Goal: Task Accomplishment & Management: Complete application form

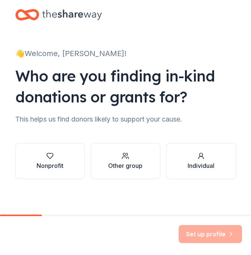
scroll to position [0, 0]
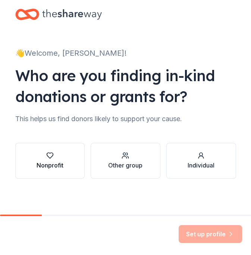
click at [47, 152] on icon "button" at bounding box center [49, 155] width 7 height 7
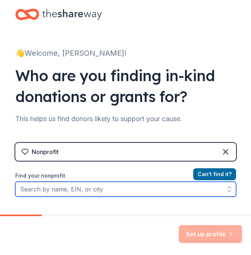
click at [159, 190] on input "Find your nonprofit" at bounding box center [125, 189] width 221 height 15
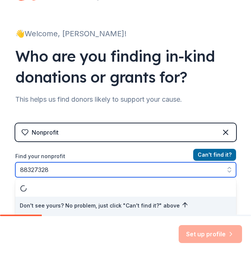
type input "883273281"
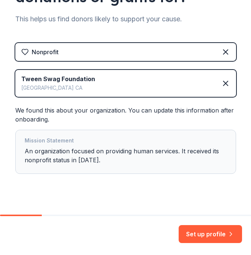
scroll to position [110, 0]
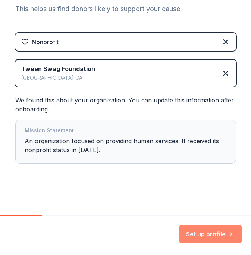
click at [200, 233] on button "Set up profile" at bounding box center [210, 234] width 63 height 18
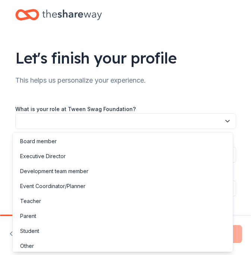
click at [177, 121] on button "button" at bounding box center [125, 121] width 221 height 16
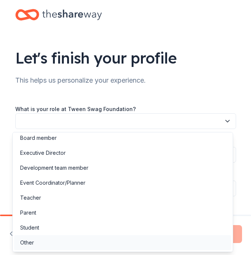
click at [120, 242] on div "Other" at bounding box center [122, 242] width 217 height 15
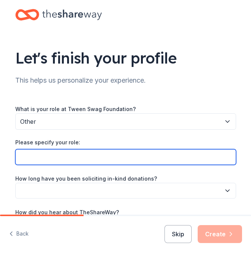
click at [118, 159] on input "Please specify your role:" at bounding box center [125, 157] width 221 height 16
type input "Assistant"
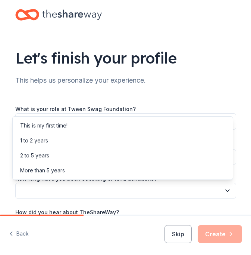
click at [62, 191] on button "button" at bounding box center [125, 191] width 221 height 16
click at [193, 53] on div "Let's finish your profile This helps us personalize your experience. What is yo…" at bounding box center [125, 134] width 239 height 268
click at [203, 188] on button "button" at bounding box center [125, 191] width 221 height 16
click at [114, 127] on div "This is my first time!" at bounding box center [122, 125] width 217 height 15
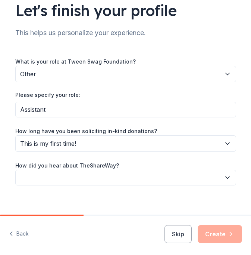
scroll to position [54, 0]
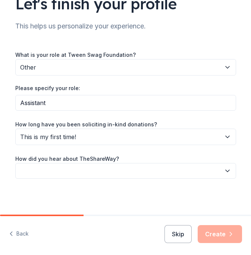
click at [157, 173] on button "button" at bounding box center [125, 171] width 221 height 16
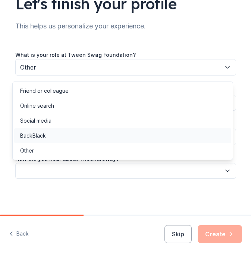
click at [83, 136] on div "BackBlack" at bounding box center [122, 135] width 217 height 15
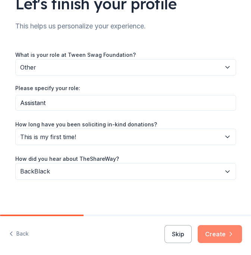
click at [220, 234] on button "Create" at bounding box center [220, 234] width 44 height 18
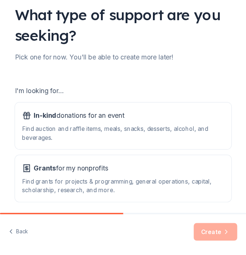
scroll to position [75, 0]
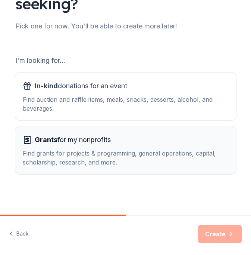
click at [154, 151] on div "Find grants for projects & programming, general operations, capital, scholarshi…" at bounding box center [126, 158] width 206 height 18
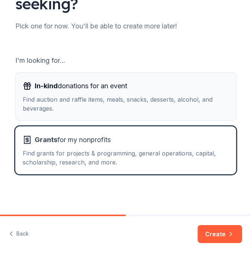
click at [190, 110] on div "Find auction and raffle items, meals, snacks, desserts, alcohol, and beverages." at bounding box center [126, 104] width 206 height 18
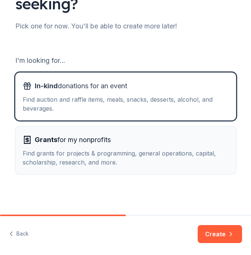
click at [181, 155] on div "Find grants for projects & programming, general operations, capital, scholarshi…" at bounding box center [126, 158] width 206 height 18
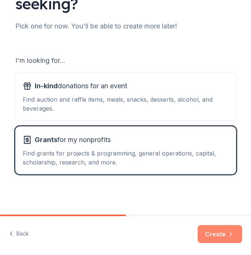
click at [218, 233] on button "Create" at bounding box center [220, 234] width 44 height 18
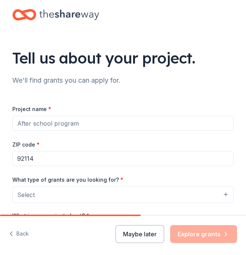
click at [100, 126] on input "Project name *" at bounding box center [122, 123] width 221 height 15
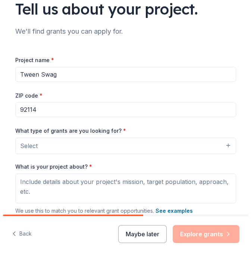
scroll to position [50, 0]
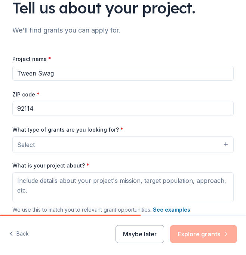
type input "Tween Swag"
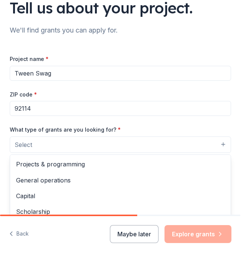
click at [99, 144] on button "Select" at bounding box center [120, 144] width 221 height 16
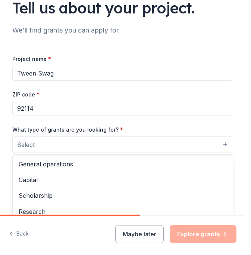
scroll to position [15, 0]
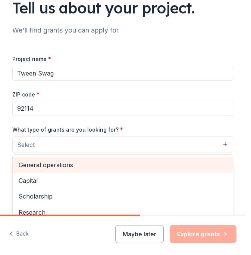
click at [103, 167] on span "General operations" at bounding box center [123, 165] width 208 height 10
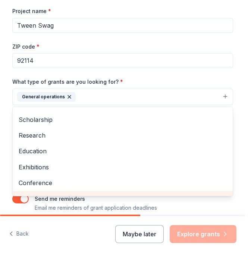
scroll to position [27, 0]
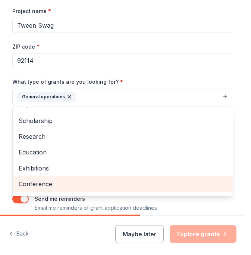
click at [55, 183] on span "Conference" at bounding box center [123, 184] width 208 height 10
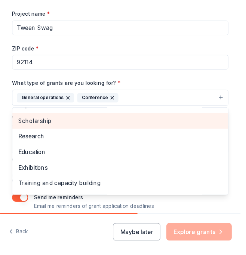
scroll to position [0, 0]
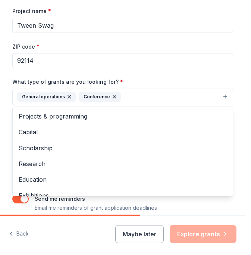
click at [167, 77] on div "What type of grants are you looking for? * General operations Conference Projec…" at bounding box center [122, 91] width 221 height 28
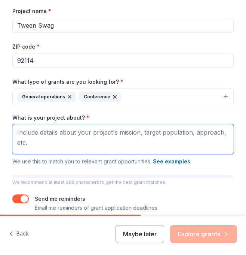
click at [128, 139] on textarea "What is your project about? *" at bounding box center [122, 139] width 221 height 30
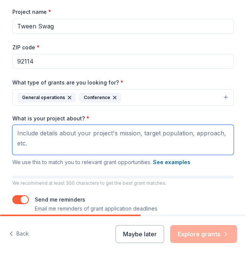
scroll to position [96, 0]
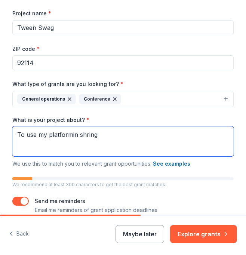
click at [82, 135] on textarea "To use my platformin shring" at bounding box center [122, 141] width 221 height 30
click at [132, 141] on textarea "To use my platformin sharing" at bounding box center [122, 141] width 221 height 30
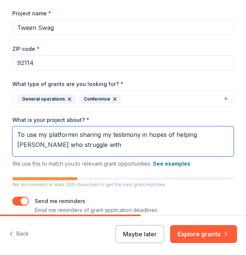
click at [199, 146] on textarea "To use my platformin sharing my testimony in hopes of helping [PERSON_NAME] who…" at bounding box center [122, 141] width 221 height 30
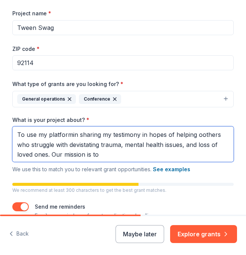
click at [159, 158] on textarea "To use my platformin sharing my testimony in hopes of helping oothers who strug…" at bounding box center [122, 143] width 221 height 35
click at [118, 154] on textarea "To use my platformin sharing my testimony in hopes of helping oothers who strug…" at bounding box center [122, 143] width 221 height 35
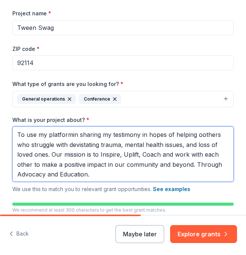
click at [191, 165] on textarea "To use my platformin sharing my testimony in hopes of helping oothers who strug…" at bounding box center [122, 153] width 221 height 55
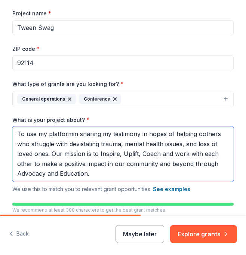
scroll to position [0, 0]
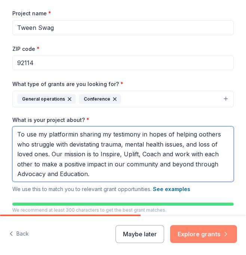
type textarea "To use my platformin sharing my testimony in hopes of helping oothers who strug…"
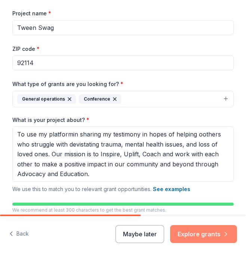
click at [200, 230] on button "Explore grants" at bounding box center [203, 234] width 67 height 18
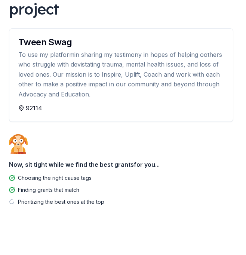
scroll to position [86, 0]
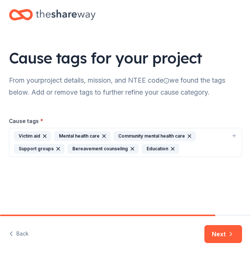
click at [232, 136] on icon "button" at bounding box center [235, 136] width 6 height 6
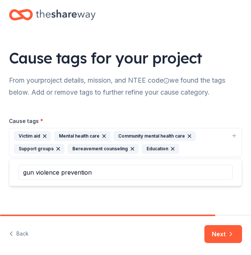
click at [212, 172] on input "gun violence prevention" at bounding box center [125, 172] width 215 height 15
click at [79, 174] on input "gun violence prevention" at bounding box center [125, 172] width 215 height 15
click at [102, 174] on input "gun violence prevention" at bounding box center [125, 172] width 215 height 15
drag, startPoint x: 101, startPoint y: 171, endPoint x: -2, endPoint y: 154, distance: 104.6
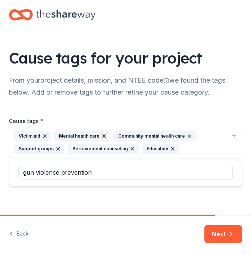
click at [0, 154] on html "Cause tags for your project From your project details, mission, and NTEE code w…" at bounding box center [125, 127] width 251 height 255
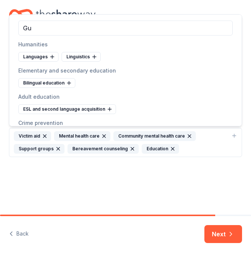
type input "G"
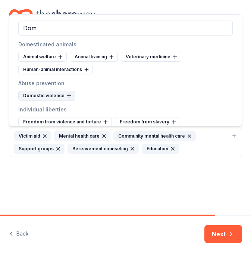
click at [66, 95] on icon at bounding box center [69, 96] width 6 height 6
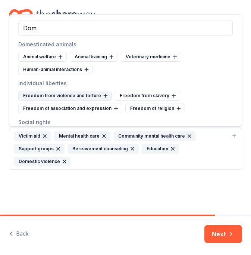
click at [103, 95] on icon at bounding box center [106, 96] width 6 height 6
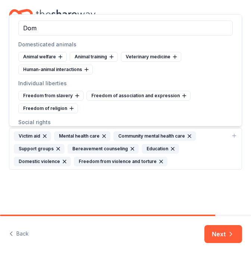
scroll to position [19, 0]
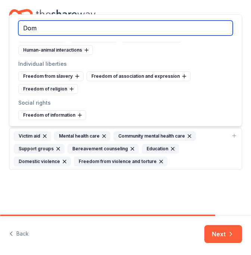
click at [50, 25] on input "Dom" at bounding box center [125, 28] width 215 height 15
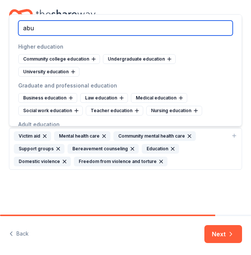
scroll to position [0, 0]
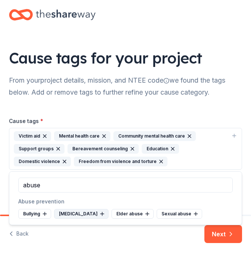
click at [99, 213] on icon at bounding box center [102, 214] width 6 height 6
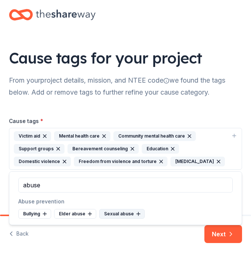
click at [138, 214] on icon at bounding box center [138, 214] width 3 height 0
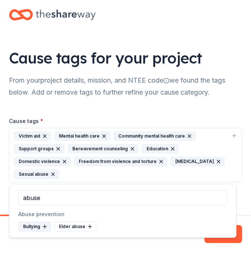
click at [45, 226] on icon at bounding box center [45, 225] width 0 height 3
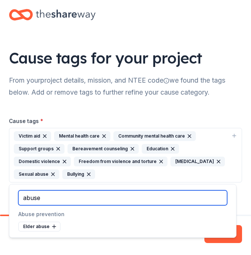
click at [69, 200] on input "abuse" at bounding box center [122, 197] width 209 height 15
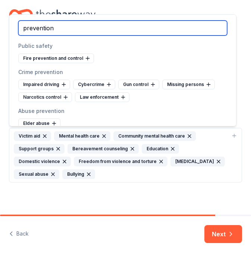
scroll to position [26, 0]
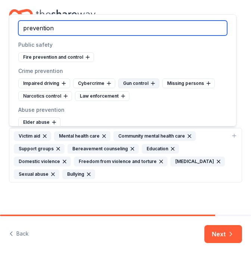
type input "prevention"
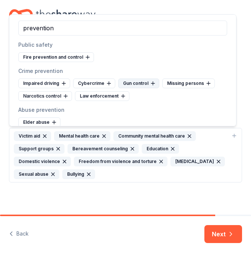
click at [153, 84] on icon at bounding box center [153, 83] width 6 height 6
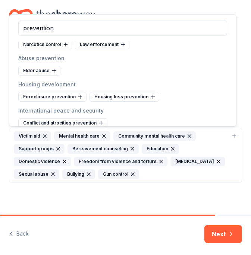
scroll to position [85, 0]
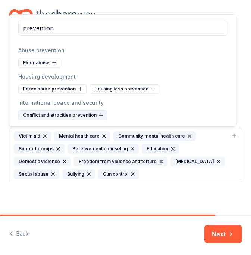
click at [98, 114] on icon at bounding box center [101, 115] width 6 height 6
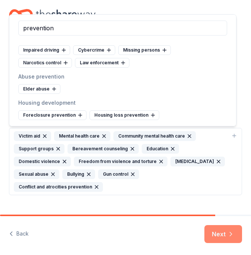
click at [223, 232] on button "Next" at bounding box center [224, 234] width 38 height 18
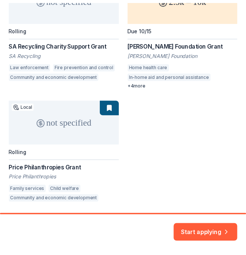
scroll to position [301, 0]
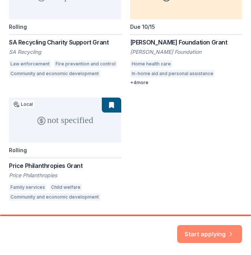
click at [213, 231] on button "Start applying" at bounding box center [209, 229] width 65 height 18
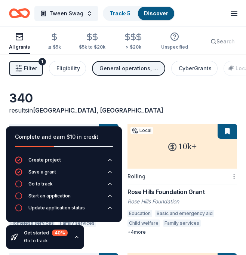
scroll to position [0, 0]
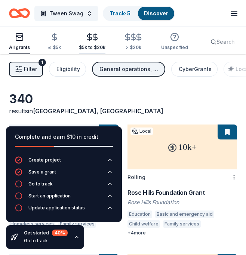
click at [91, 39] on icon "button" at bounding box center [95, 37] width 9 height 9
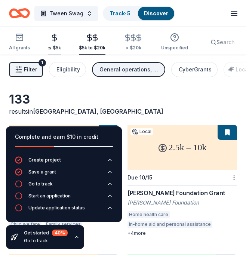
click at [54, 34] on icon "button" at bounding box center [54, 37] width 9 height 9
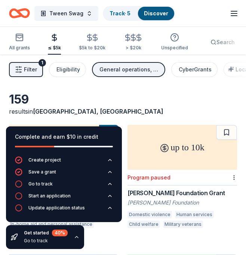
click at [77, 237] on icon "button" at bounding box center [77, 237] width 6 height 6
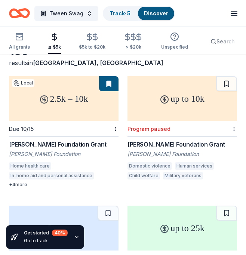
scroll to position [50, 0]
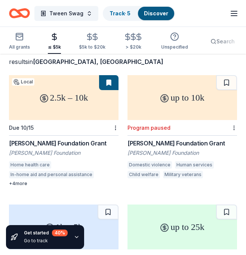
click at [84, 112] on div "2.5k – 10k" at bounding box center [63, 97] width 109 height 45
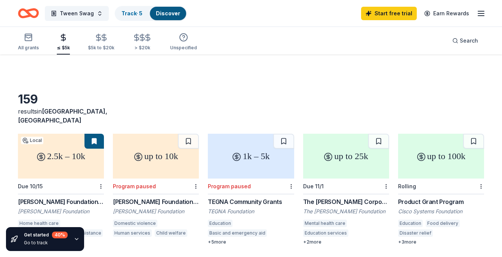
scroll to position [50, 0]
